Goal: Information Seeking & Learning: Learn about a topic

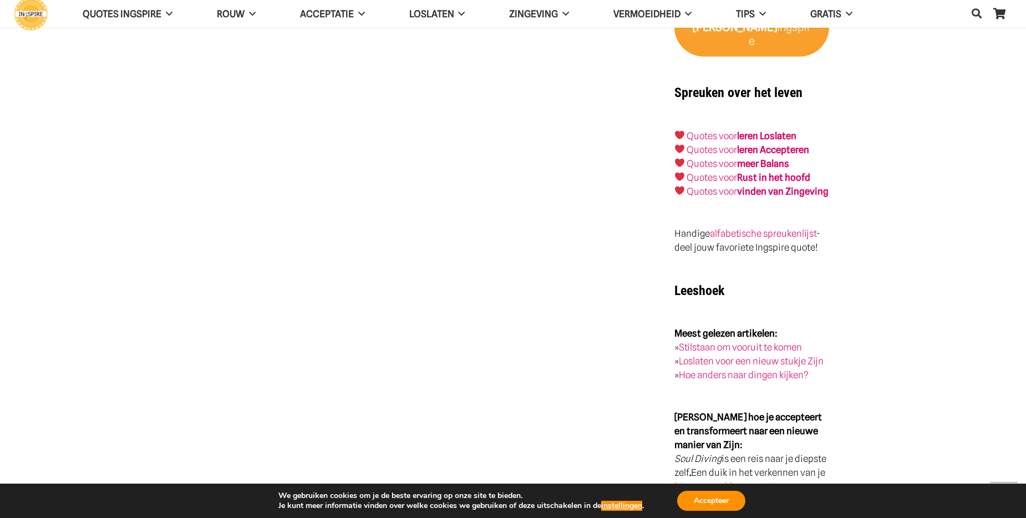
scroll to position [1843, 0]
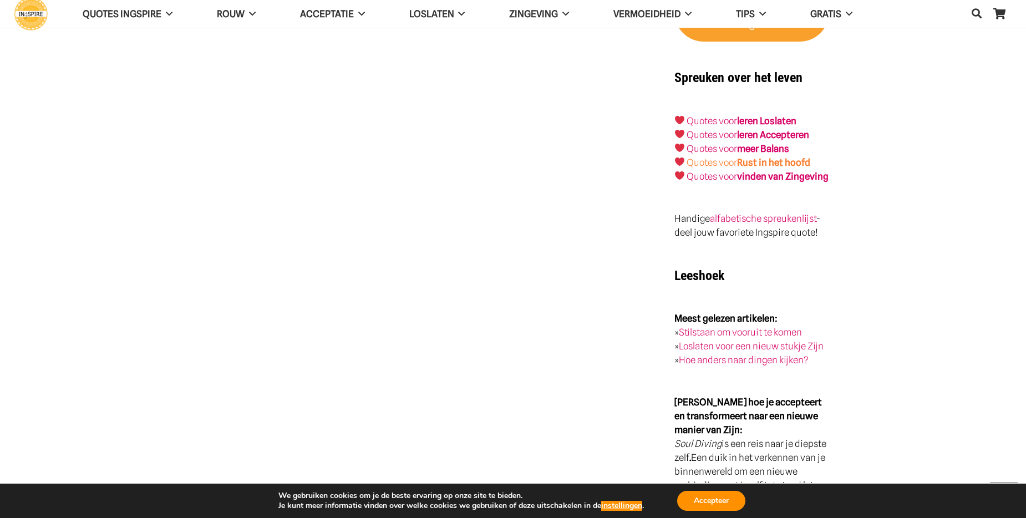
click at [799, 157] on strong "Rust in het hoofd" at bounding box center [773, 162] width 73 height 11
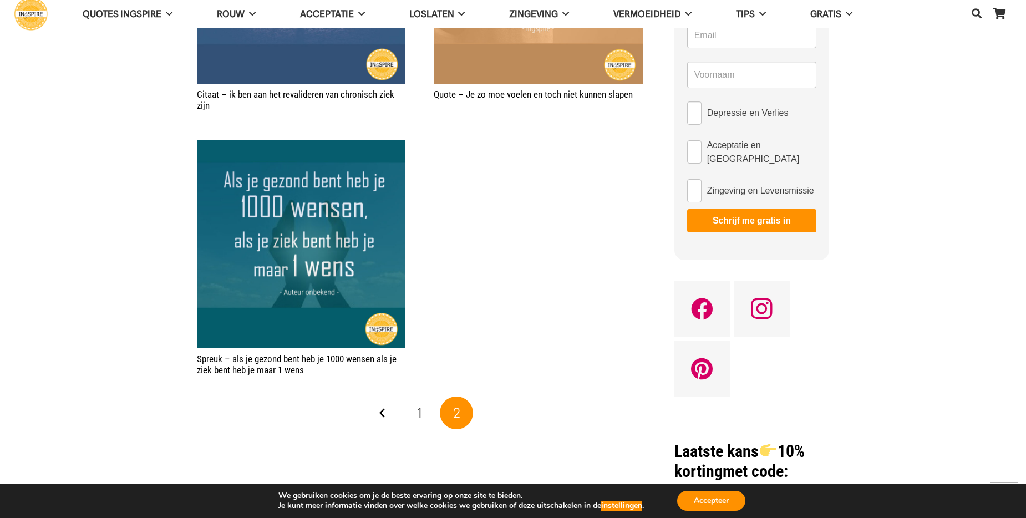
scroll to position [655, 0]
